Goal: Task Accomplishment & Management: Manage account settings

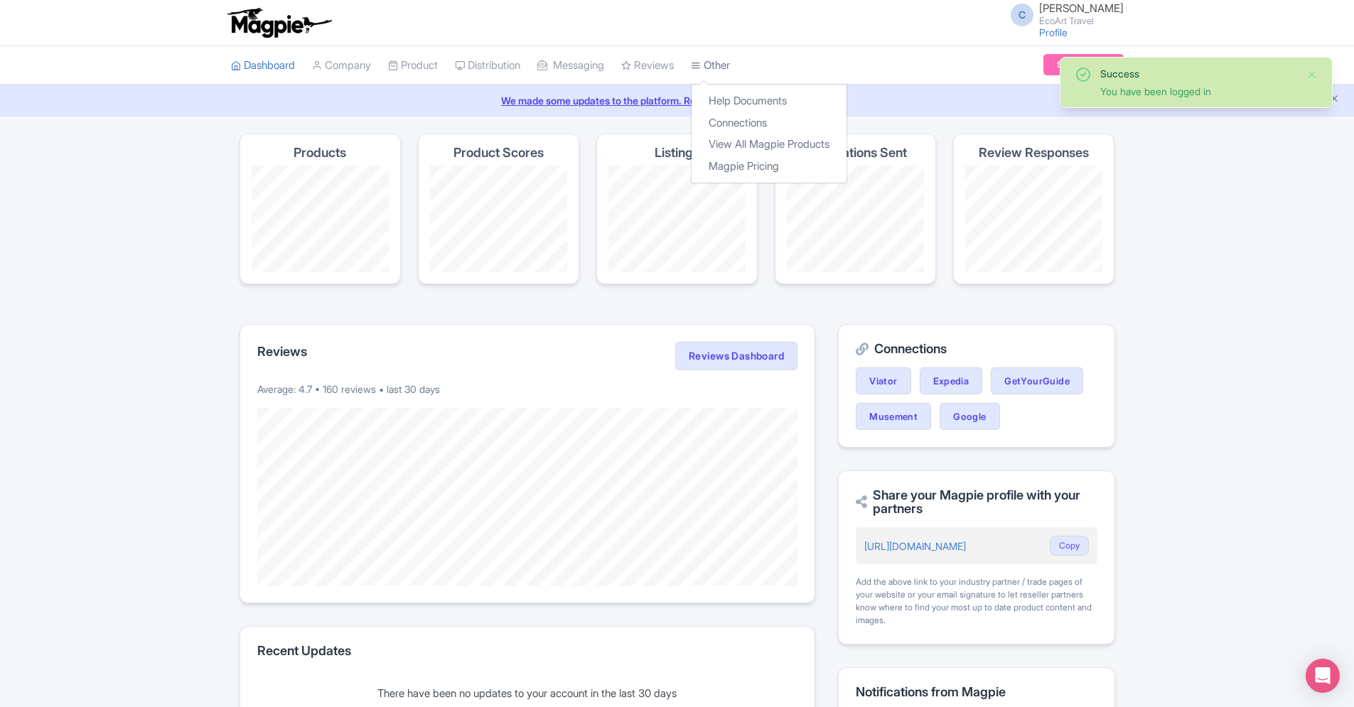
click at [701, 68] on icon at bounding box center [696, 65] width 10 height 10
click at [739, 125] on link "Connections" at bounding box center [768, 123] width 155 height 22
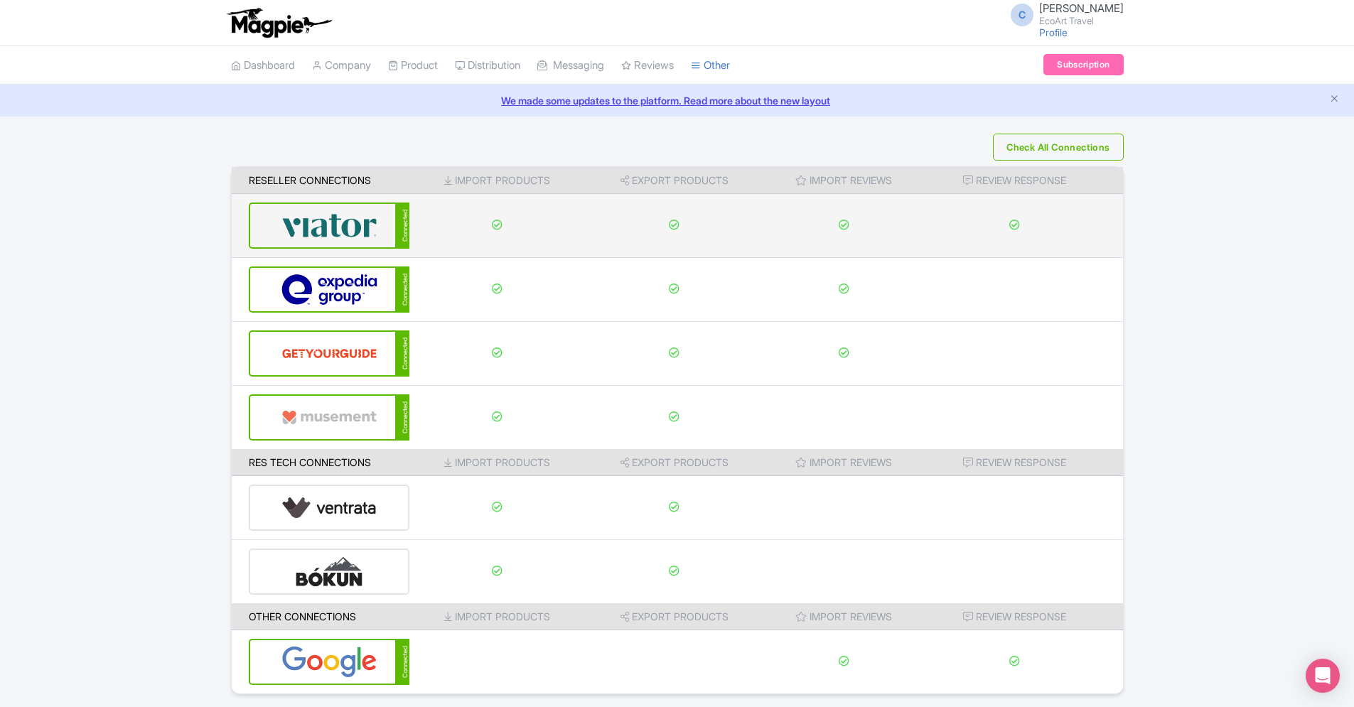
click at [345, 215] on img at bounding box center [329, 225] width 96 height 43
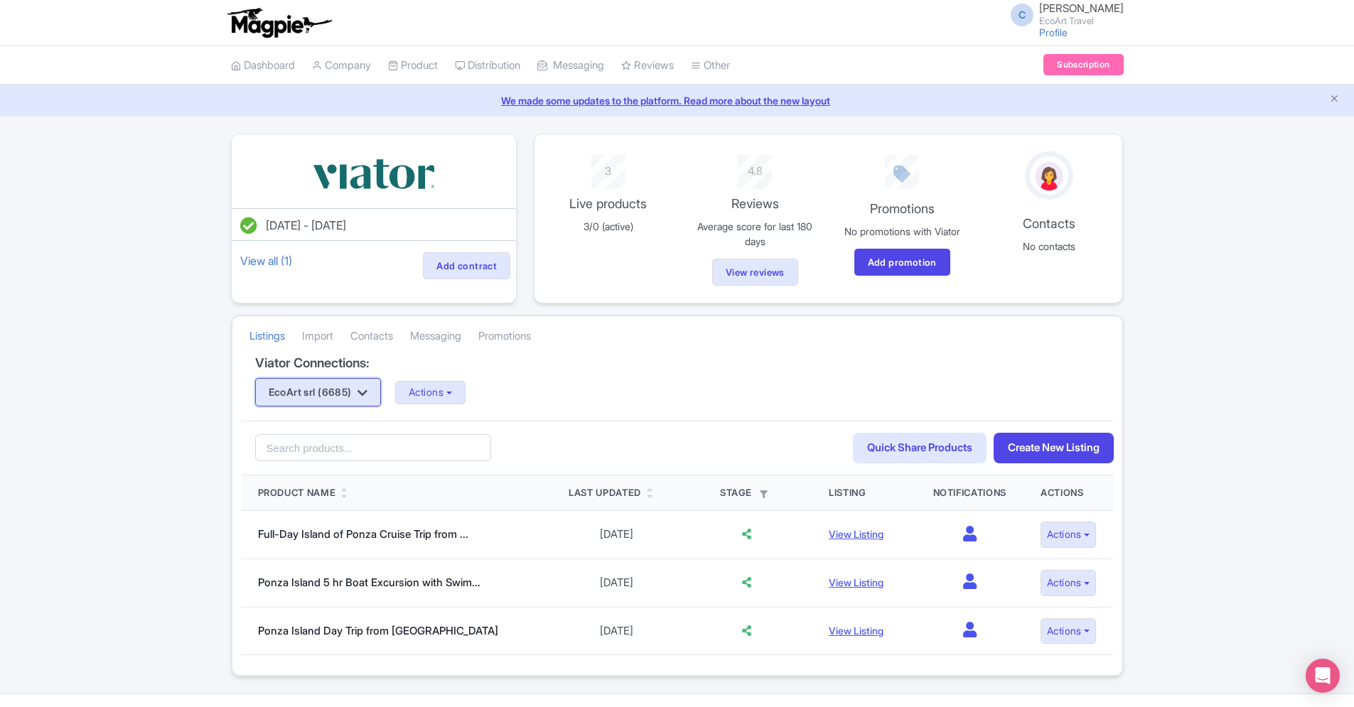
click at [382, 393] on button "EcoArt srl (6685)" at bounding box center [318, 392] width 126 height 28
click at [360, 441] on link "EcoArt Travel (6700)" at bounding box center [323, 442] width 135 height 22
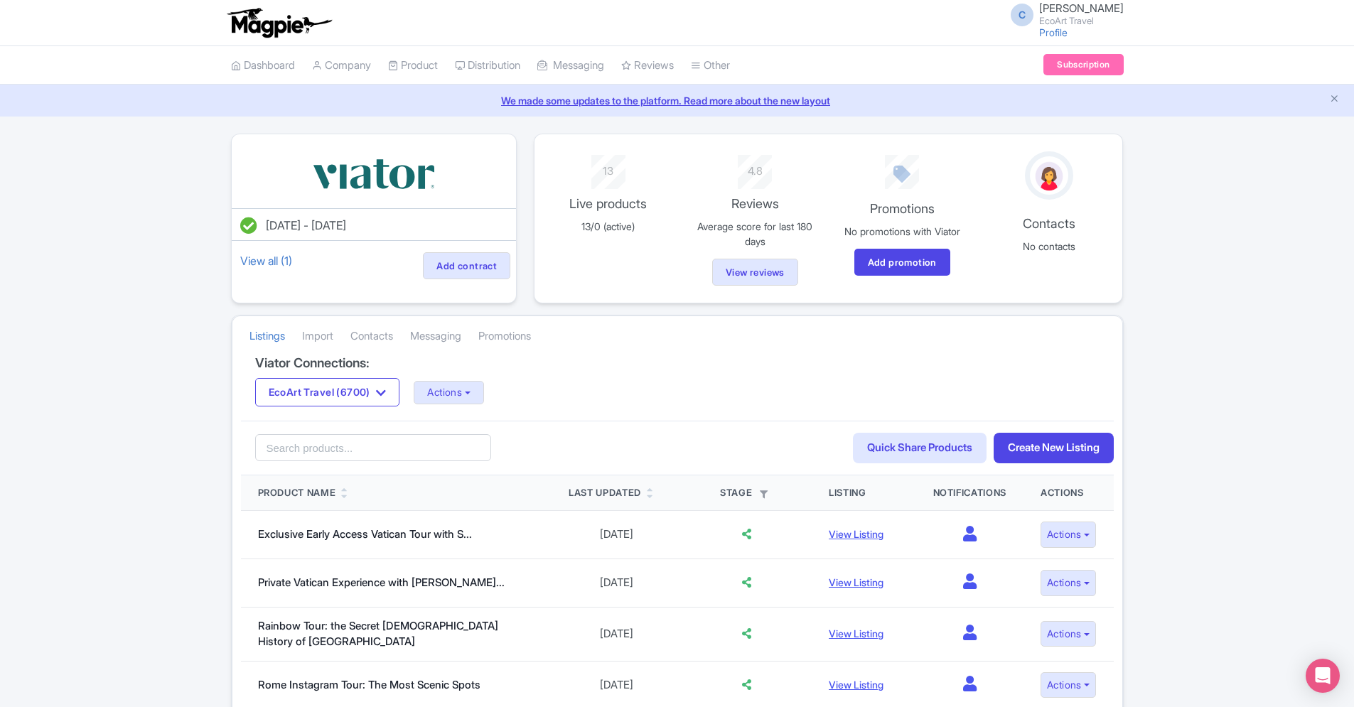
click at [438, 396] on button "Actions" at bounding box center [449, 392] width 70 height 23
click at [451, 420] on link "Update Connection" at bounding box center [505, 423] width 182 height 22
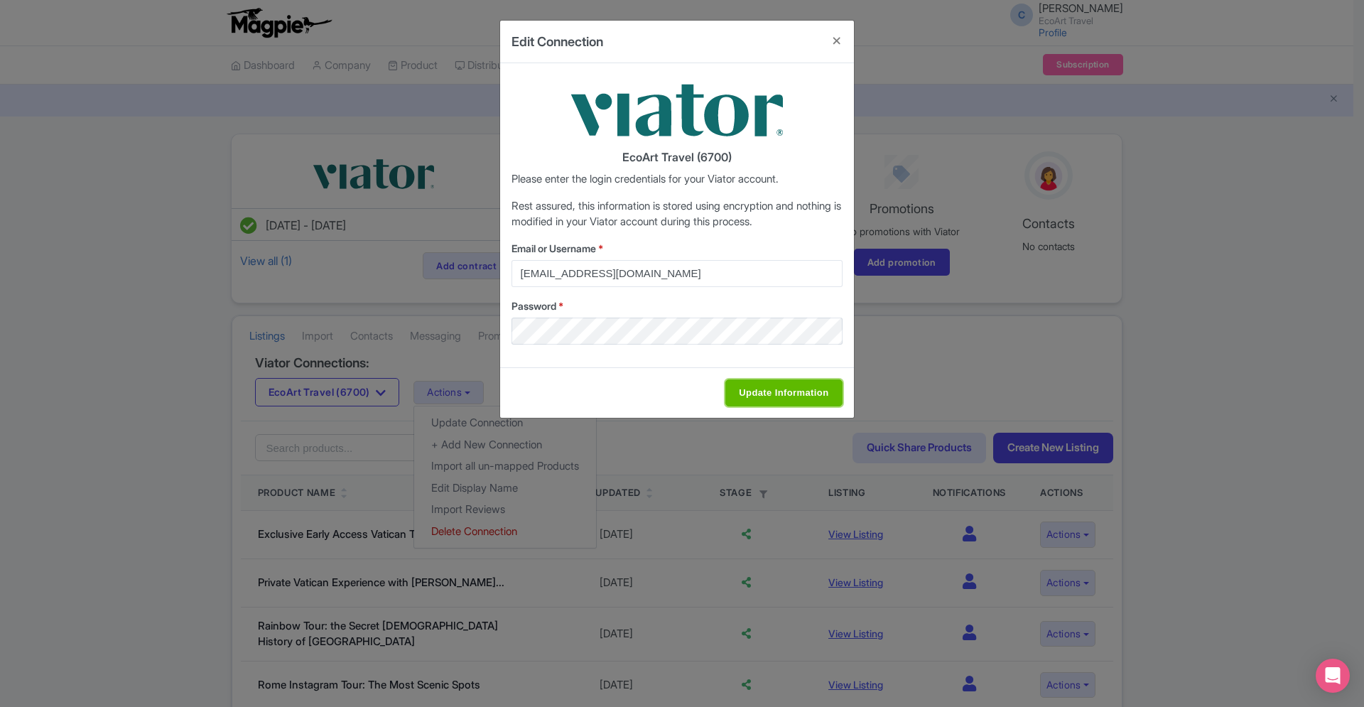
click at [789, 396] on input "Update Information" at bounding box center [784, 392] width 117 height 27
type input "Saving..."
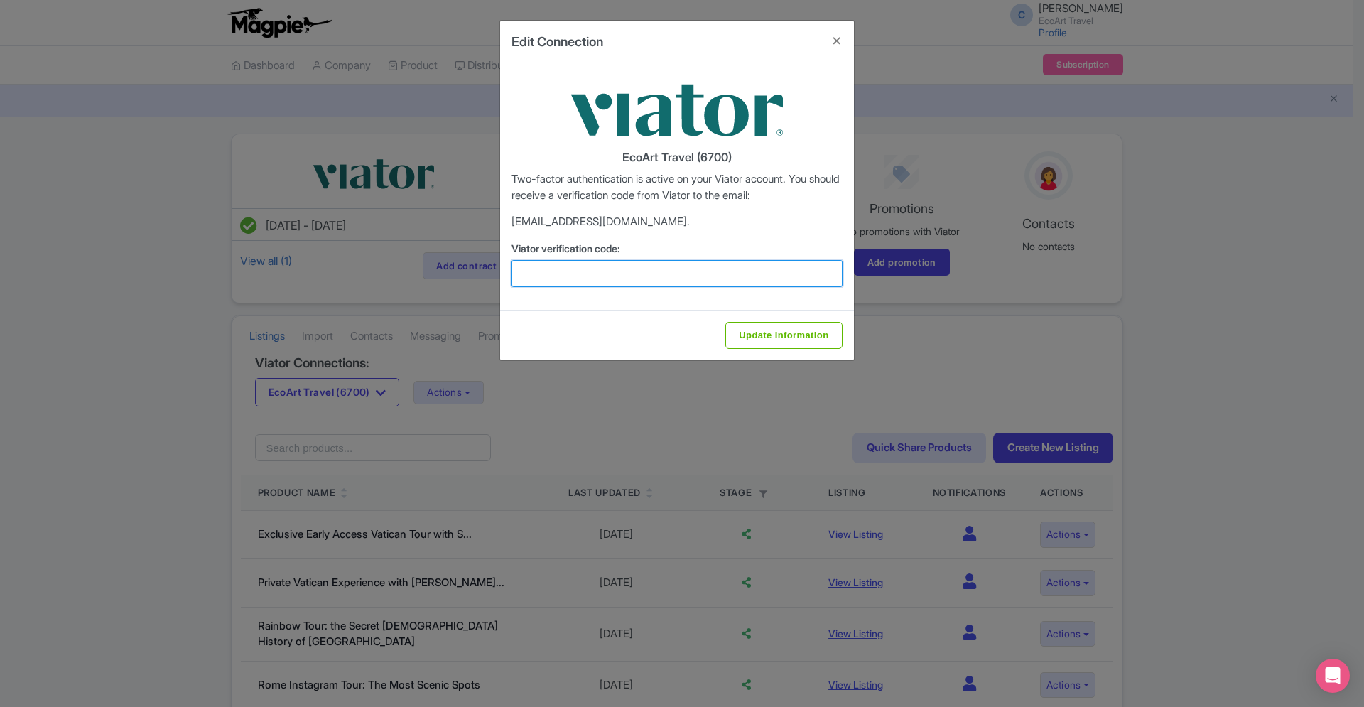
click at [609, 263] on input "Viator verification code:" at bounding box center [677, 273] width 331 height 27
paste input "870694"
type input "870694"
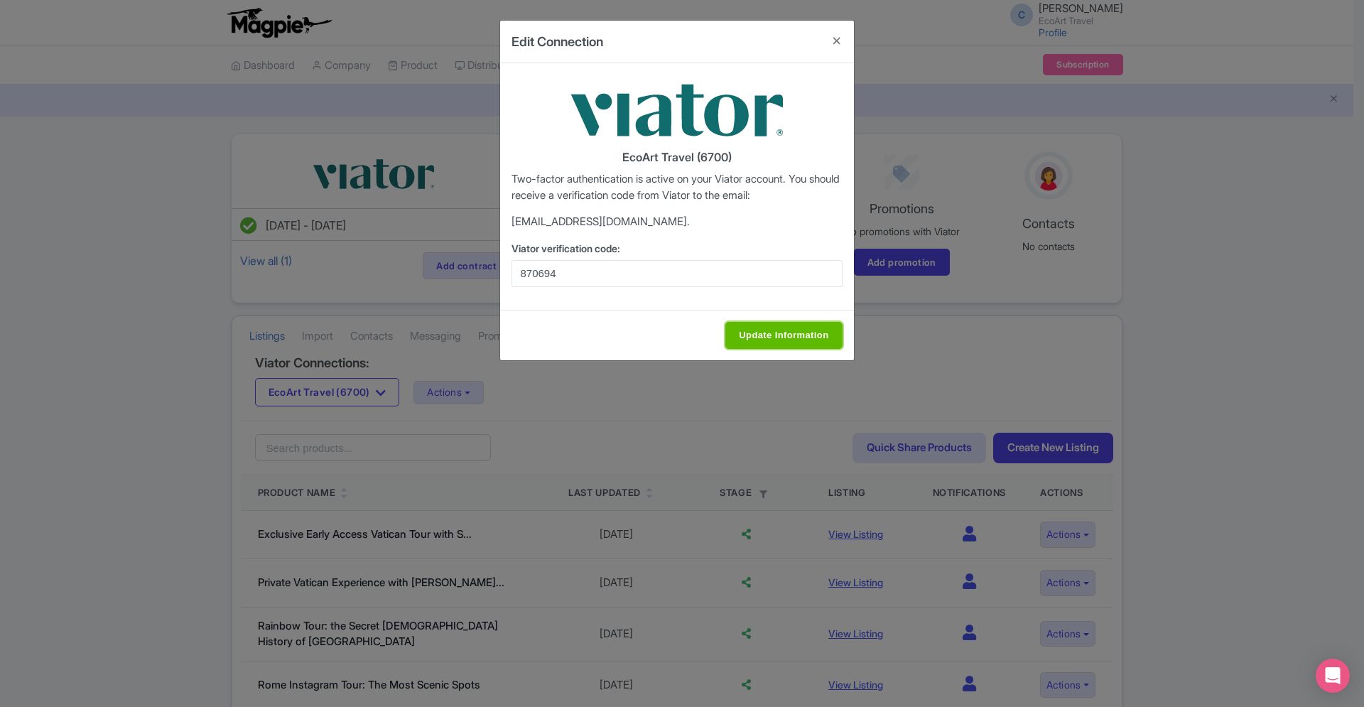
click at [809, 338] on input "Update Information" at bounding box center [784, 335] width 117 height 27
type input "Update Information"
